Goal: Task Accomplishment & Management: Manage account settings

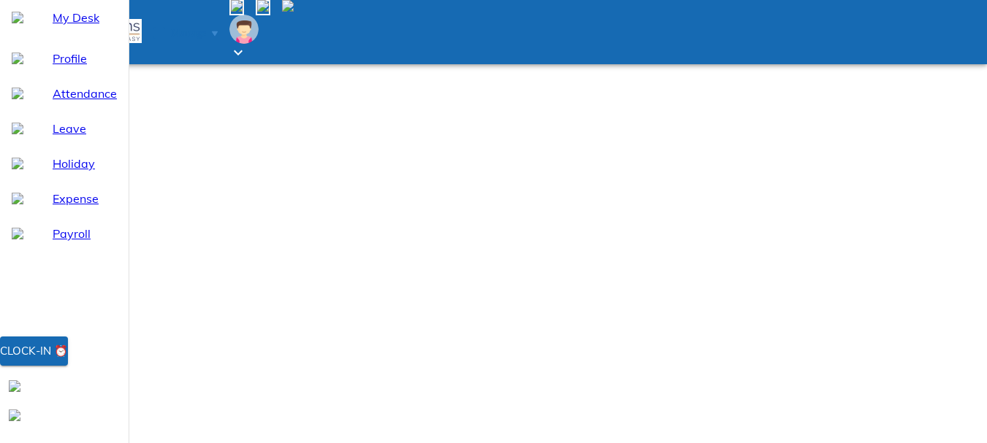
click at [57, 137] on span "Leave" at bounding box center [85, 129] width 64 height 18
select select "8"
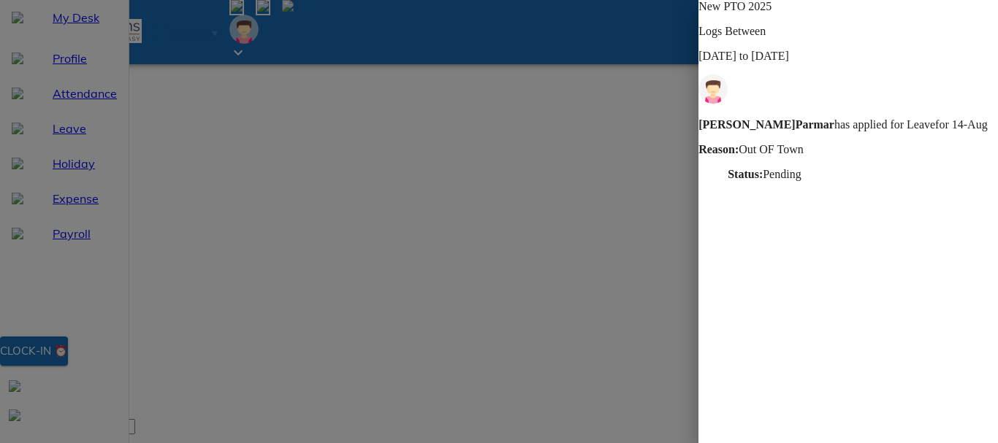
click at [838, 118] on p "[PERSON_NAME] has applied for Leave for 14-Aug" at bounding box center [847, 124] width 299 height 13
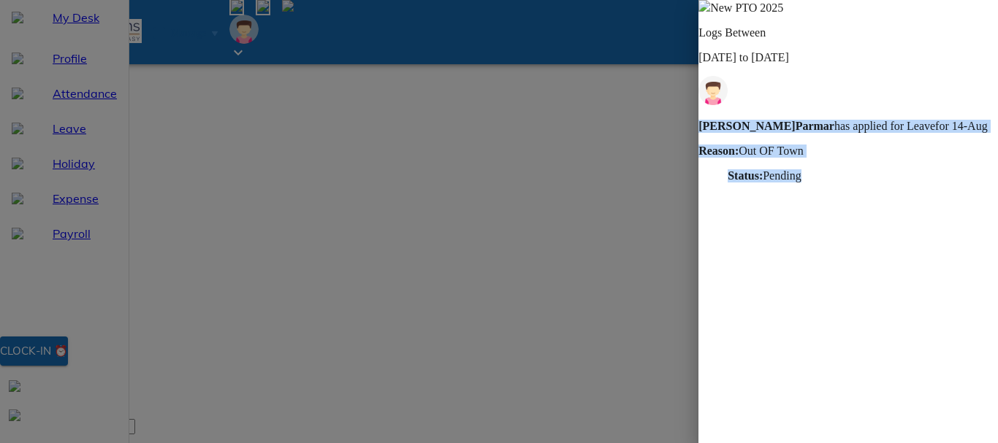
drag, startPoint x: 741, startPoint y: 88, endPoint x: 826, endPoint y: 132, distance: 96.4
click at [826, 132] on div "[PERSON_NAME] has applied for Leave for 14-Aug Reason: Out OF Town Status: Pend…" at bounding box center [847, 151] width 299 height 63
click at [852, 146] on div "[PERSON_NAME] has applied for Leave for 14-Aug Reason: Out OF Town Status: Pend…" at bounding box center [847, 151] width 299 height 63
drag, startPoint x: 830, startPoint y: 137, endPoint x: 741, endPoint y: 97, distance: 97.7
click at [741, 120] on div "[PERSON_NAME] has applied for Leave for 14-Aug Reason: Out OF Town Status: Pend…" at bounding box center [847, 151] width 299 height 63
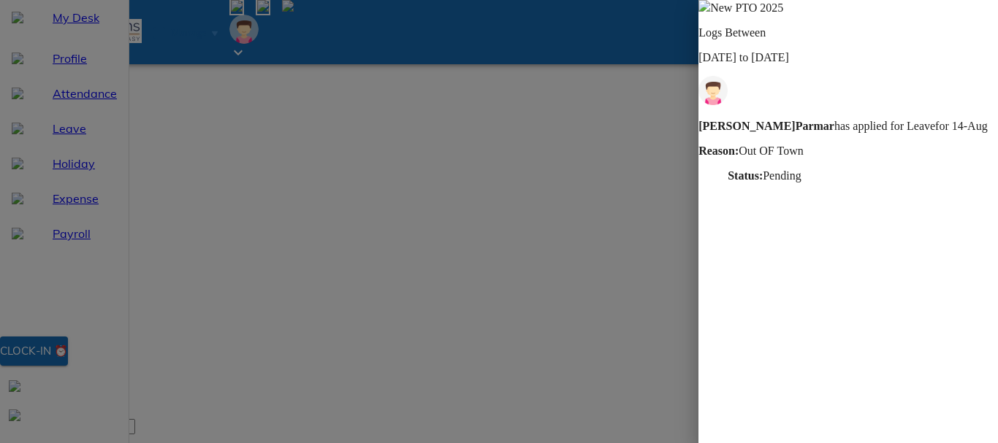
click at [510, 229] on div at bounding box center [499, 221] width 998 height 443
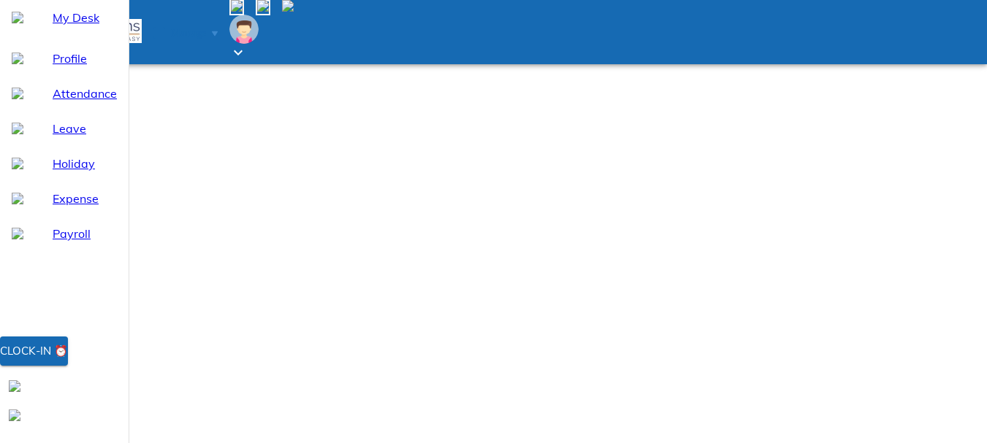
click at [206, 28] on span "Manage" at bounding box center [188, 33] width 35 height 11
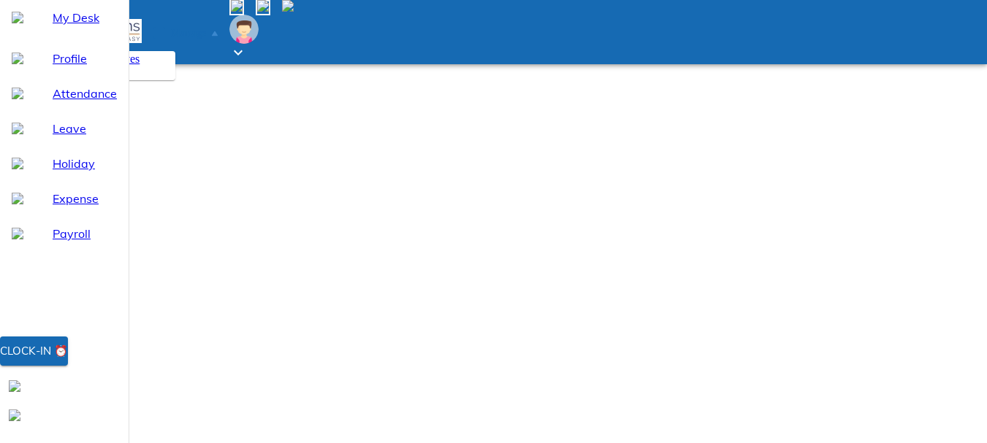
click at [139, 65] on span "Leaves" at bounding box center [123, 59] width 33 height 12
select select "8"
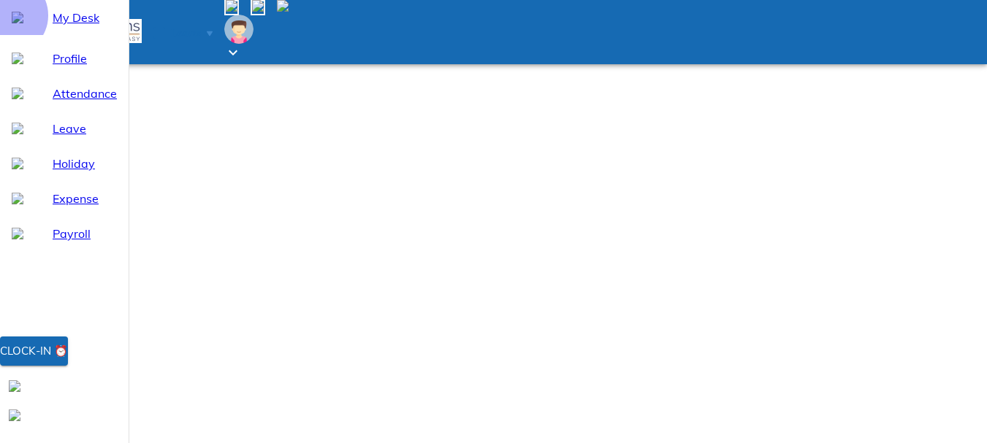
click at [11, 35] on div "My Desk" at bounding box center [64, 17] width 129 height 35
click at [53, 67] on span "Profile" at bounding box center [85, 59] width 64 height 18
click at [59, 137] on span "Leave" at bounding box center [85, 129] width 64 height 18
select select "8"
click at [61, 172] on span "Holiday" at bounding box center [85, 164] width 64 height 18
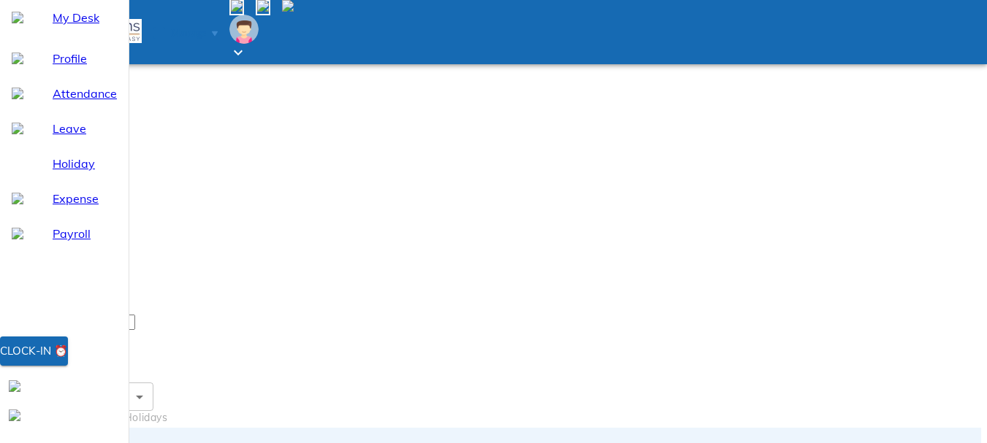
scroll to position [207, 0]
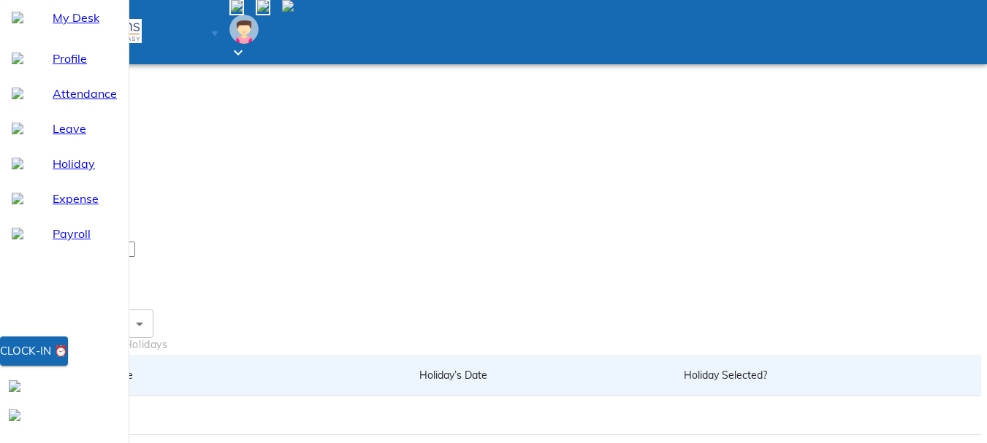
drag, startPoint x: 795, startPoint y: 219, endPoint x: 860, endPoint y: 254, distance: 73.8
drag, startPoint x: 878, startPoint y: 263, endPoint x: 215, endPoint y: 225, distance: 664.2
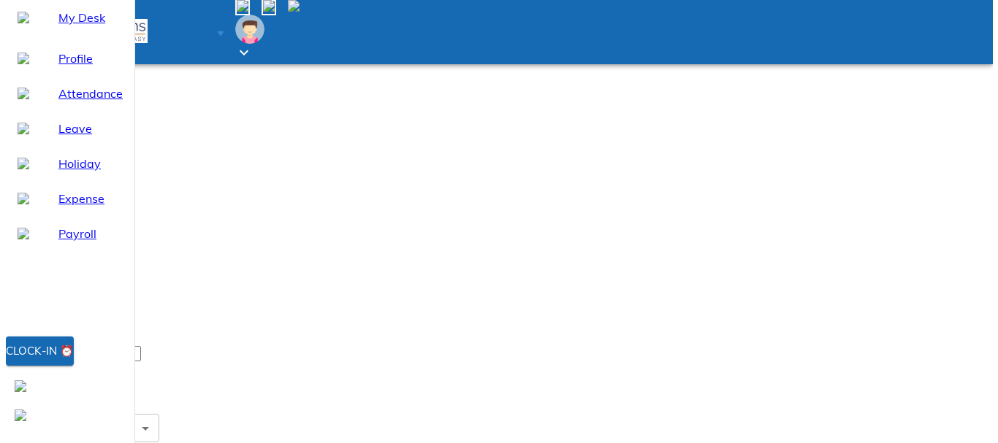
scroll to position [0, 0]
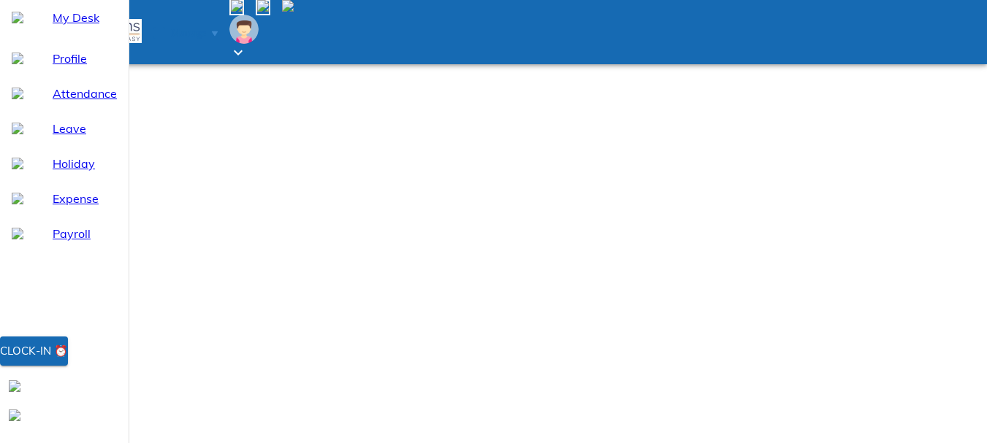
click at [61, 146] on div "Leave" at bounding box center [64, 128] width 129 height 35
select select "8"
click at [62, 102] on span "Attendance" at bounding box center [85, 94] width 64 height 18
select select "8"
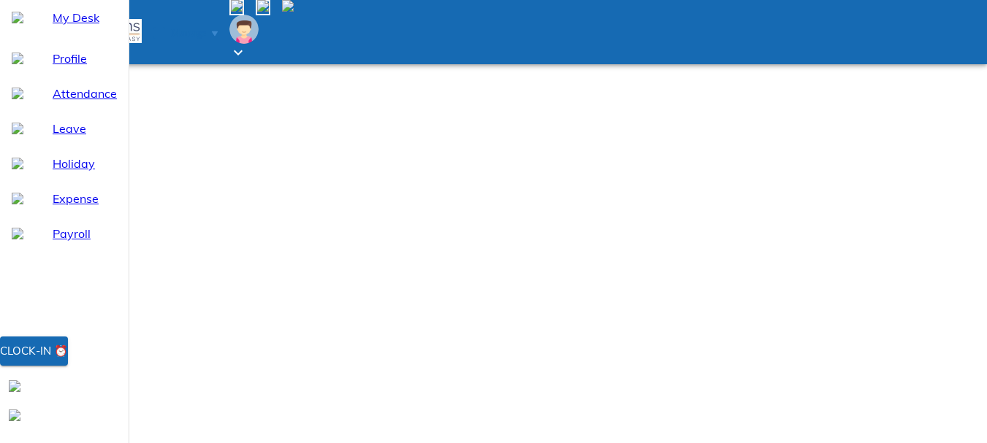
click at [53, 67] on span "Profile" at bounding box center [85, 59] width 64 height 18
click at [53, 102] on span "Attendance" at bounding box center [85, 94] width 64 height 18
select select "8"
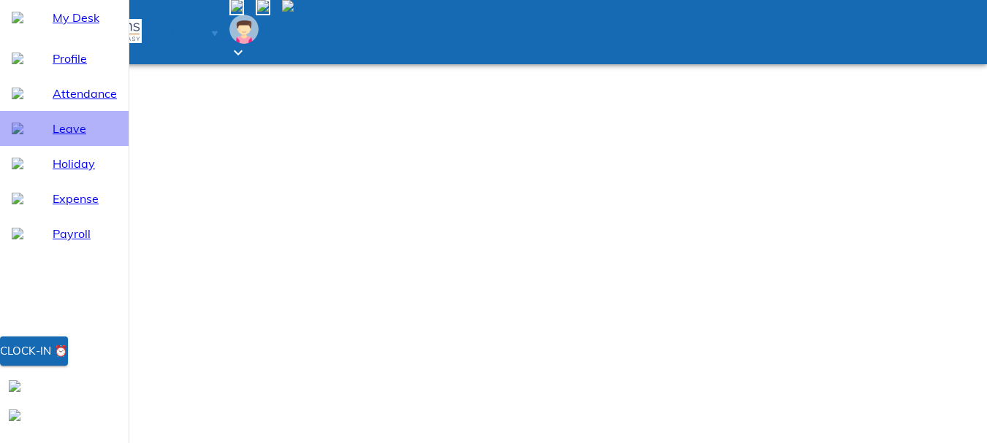
click at [53, 137] on div "Leave" at bounding box center [85, 129] width 64 height 18
select select "8"
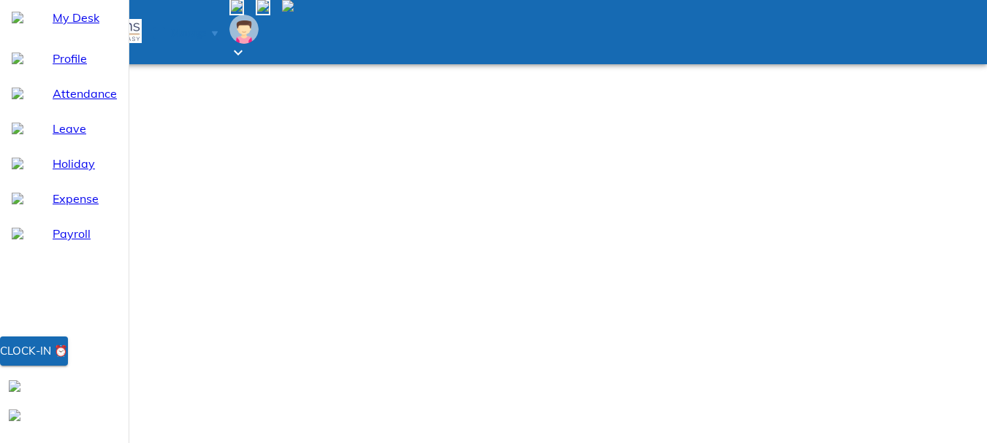
click at [46, 181] on div "Holiday" at bounding box center [64, 163] width 129 height 35
click at [57, 207] on span "Expense" at bounding box center [85, 199] width 64 height 18
select select "8"
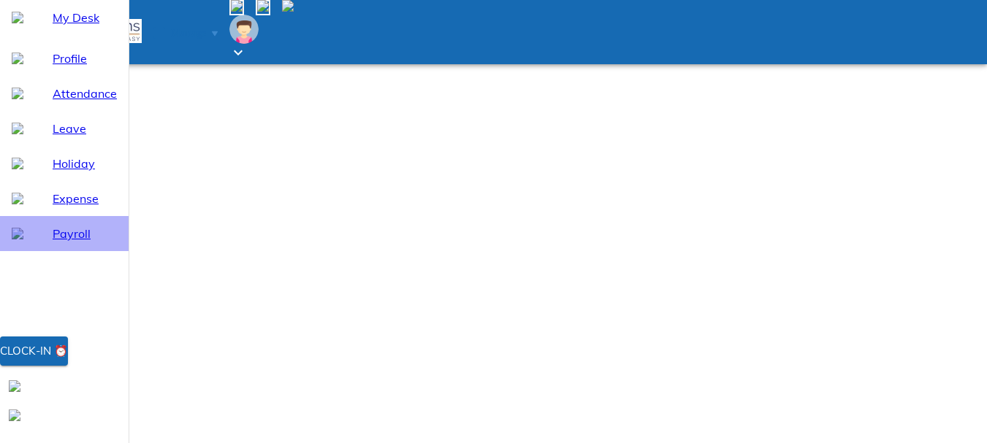
click at [57, 242] on span "Payroll" at bounding box center [85, 234] width 64 height 18
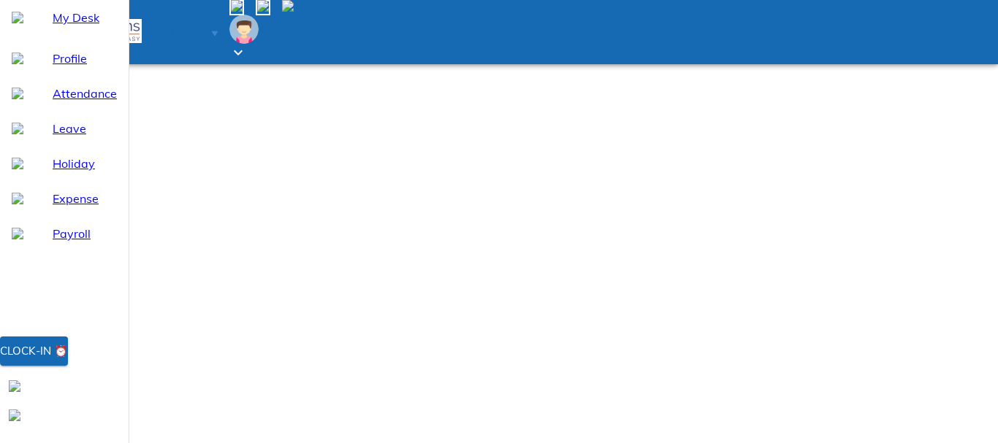
click at [53, 207] on span "Expense" at bounding box center [85, 199] width 64 height 18
select select "8"
click at [53, 172] on span "Holiday" at bounding box center [85, 164] width 64 height 18
click at [53, 137] on span "Leave" at bounding box center [85, 129] width 64 height 18
select select "8"
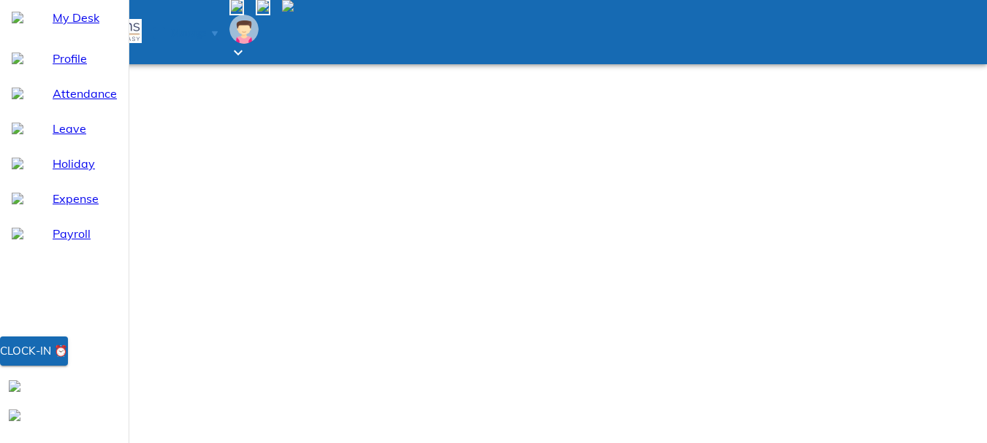
click at [247, 44] on icon at bounding box center [238, 53] width 18 height 18
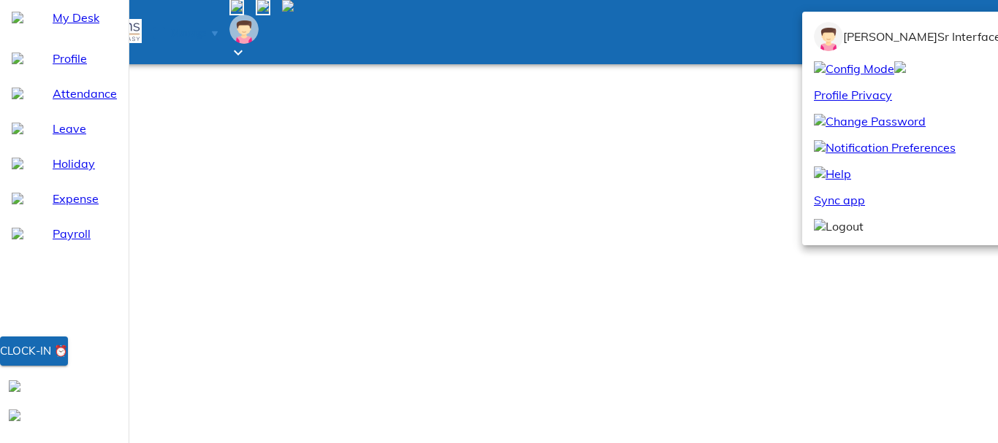
click at [853, 240] on li "Logout" at bounding box center [936, 226] width 269 height 26
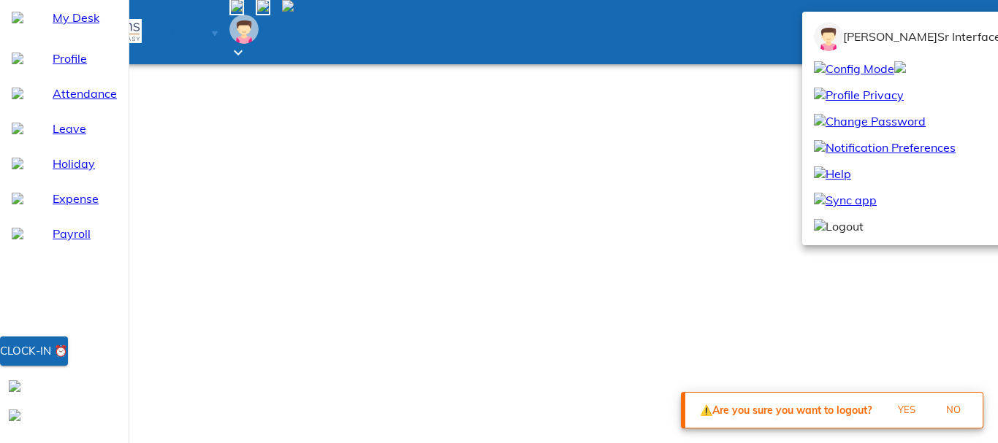
click at [895, 406] on span "Yes" at bounding box center [906, 410] width 39 height 17
